Goal: Navigation & Orientation: Go to known website

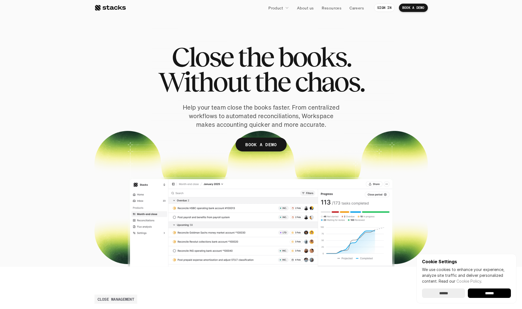
click at [131, 7] on div "Product About us Resources Careers" at bounding box center [247, 8] width 242 height 8
click at [118, 9] on div at bounding box center [109, 7] width 31 height 7
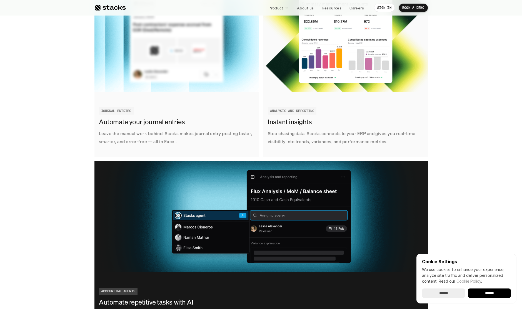
scroll to position [867, 0]
